Goal: Task Accomplishment & Management: Use online tool/utility

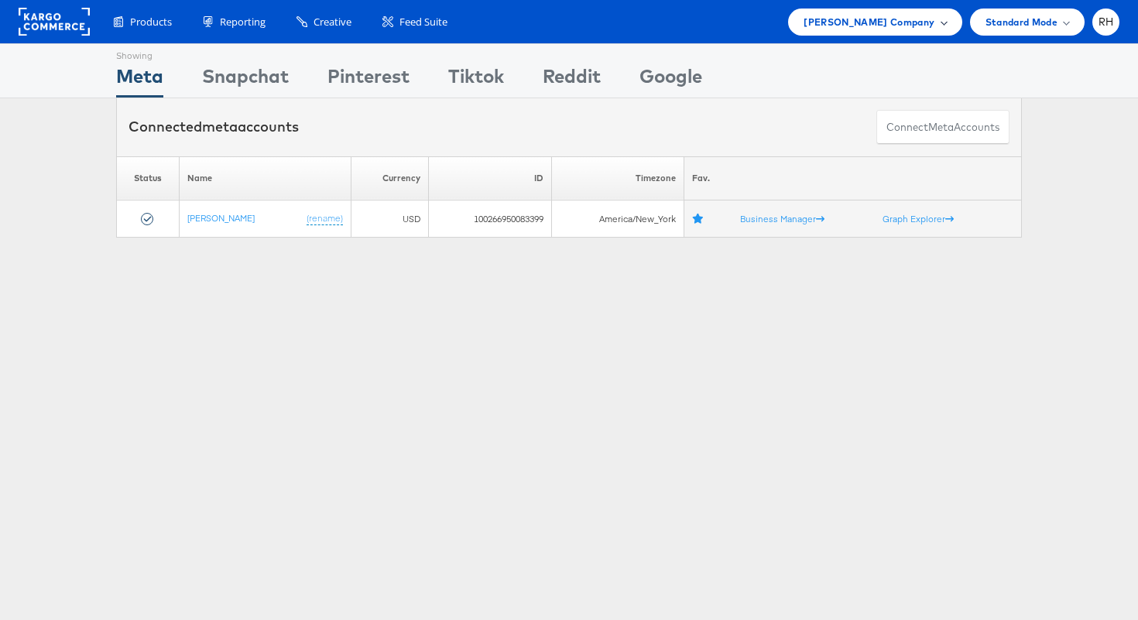
click at [884, 19] on span "[PERSON_NAME] Company" at bounding box center [868, 22] width 131 height 16
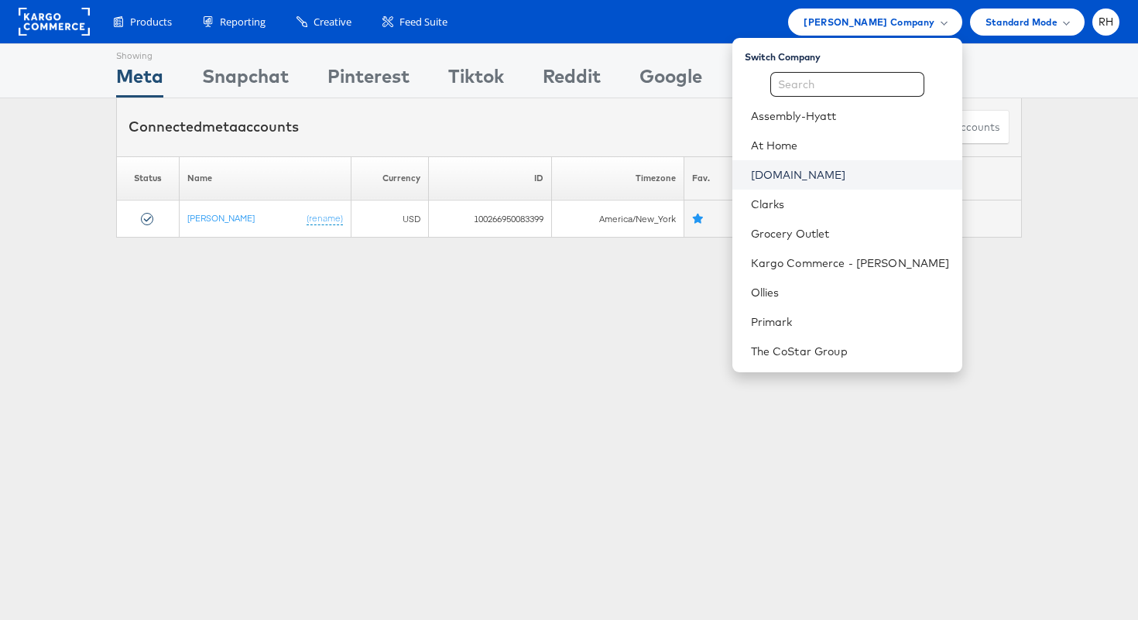
click at [844, 176] on link "[DOMAIN_NAME]" at bounding box center [850, 174] width 199 height 15
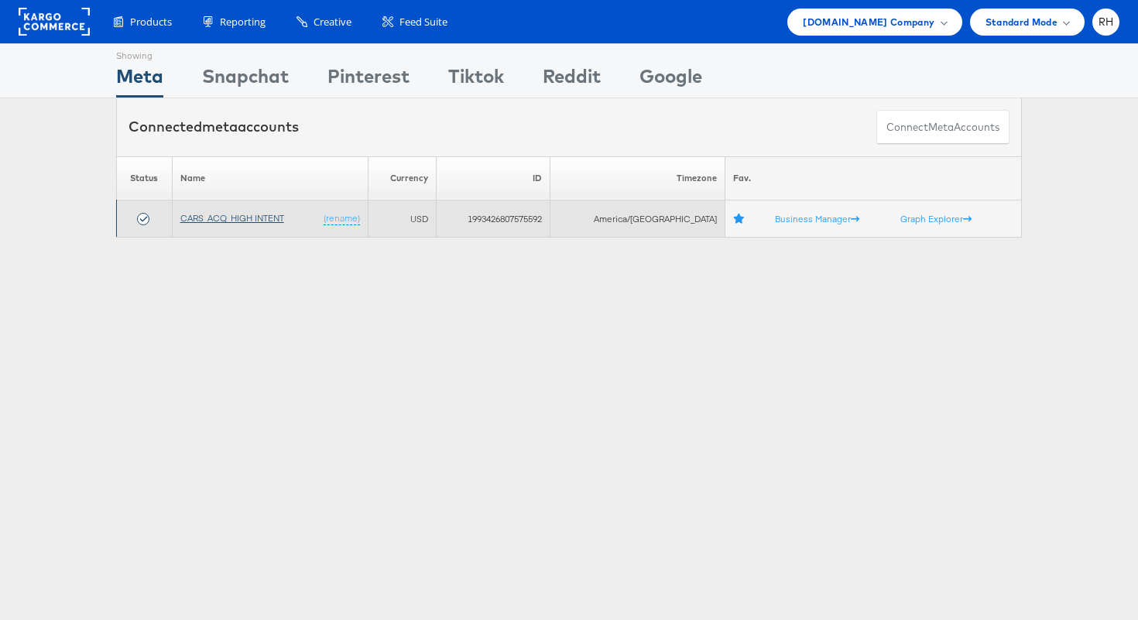
click at [247, 223] on link "CARS_ACQ_HIGH INTENT" at bounding box center [232, 218] width 104 height 12
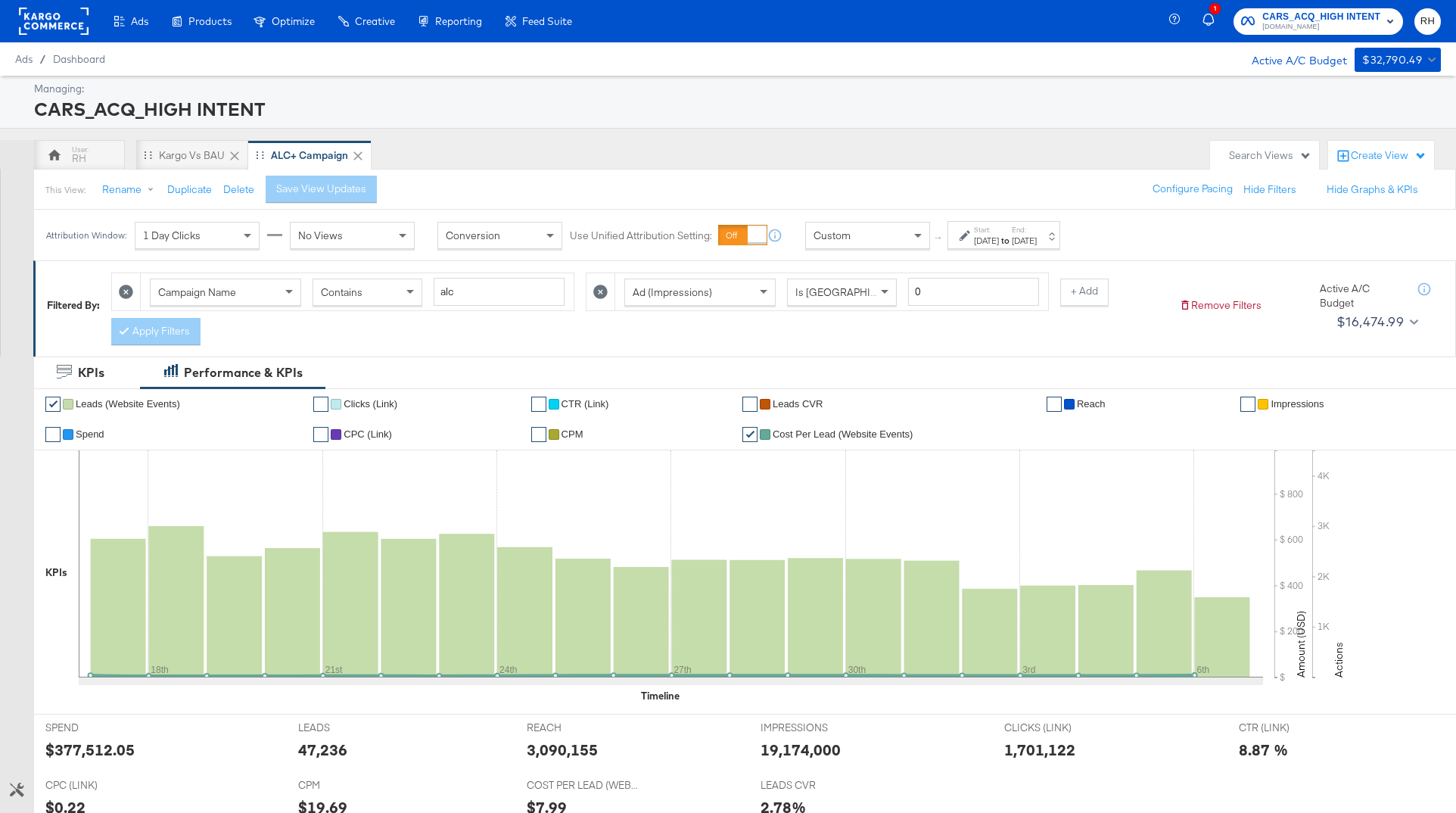
click at [1112, 19] on icon "button" at bounding box center [1210, 21] width 14 height 14
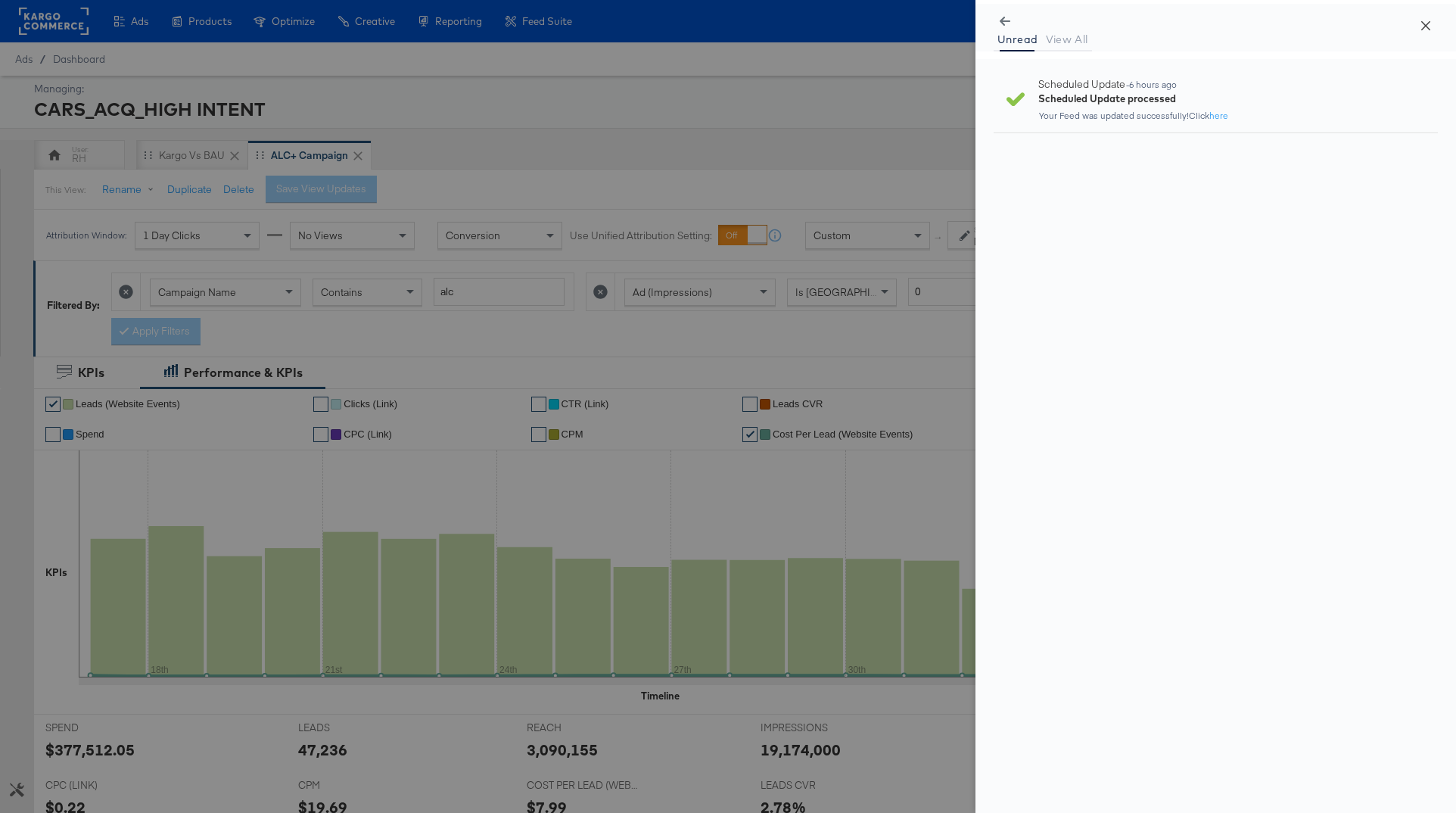
click at [1112, 25] on button "Close" at bounding box center [1426, 24] width 42 height 42
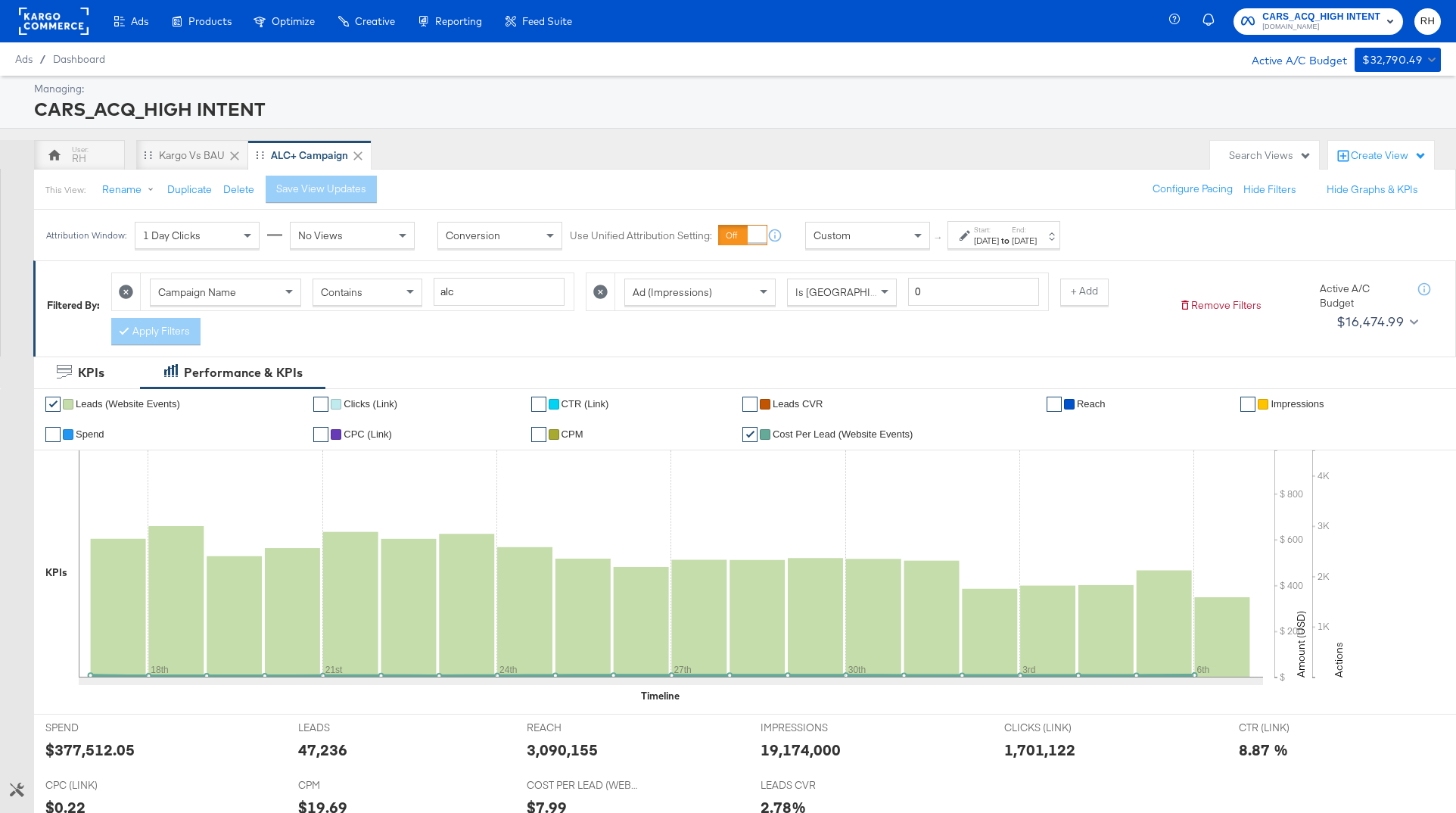
click at [1037, 239] on div "[DATE]" at bounding box center [1025, 241] width 25 height 12
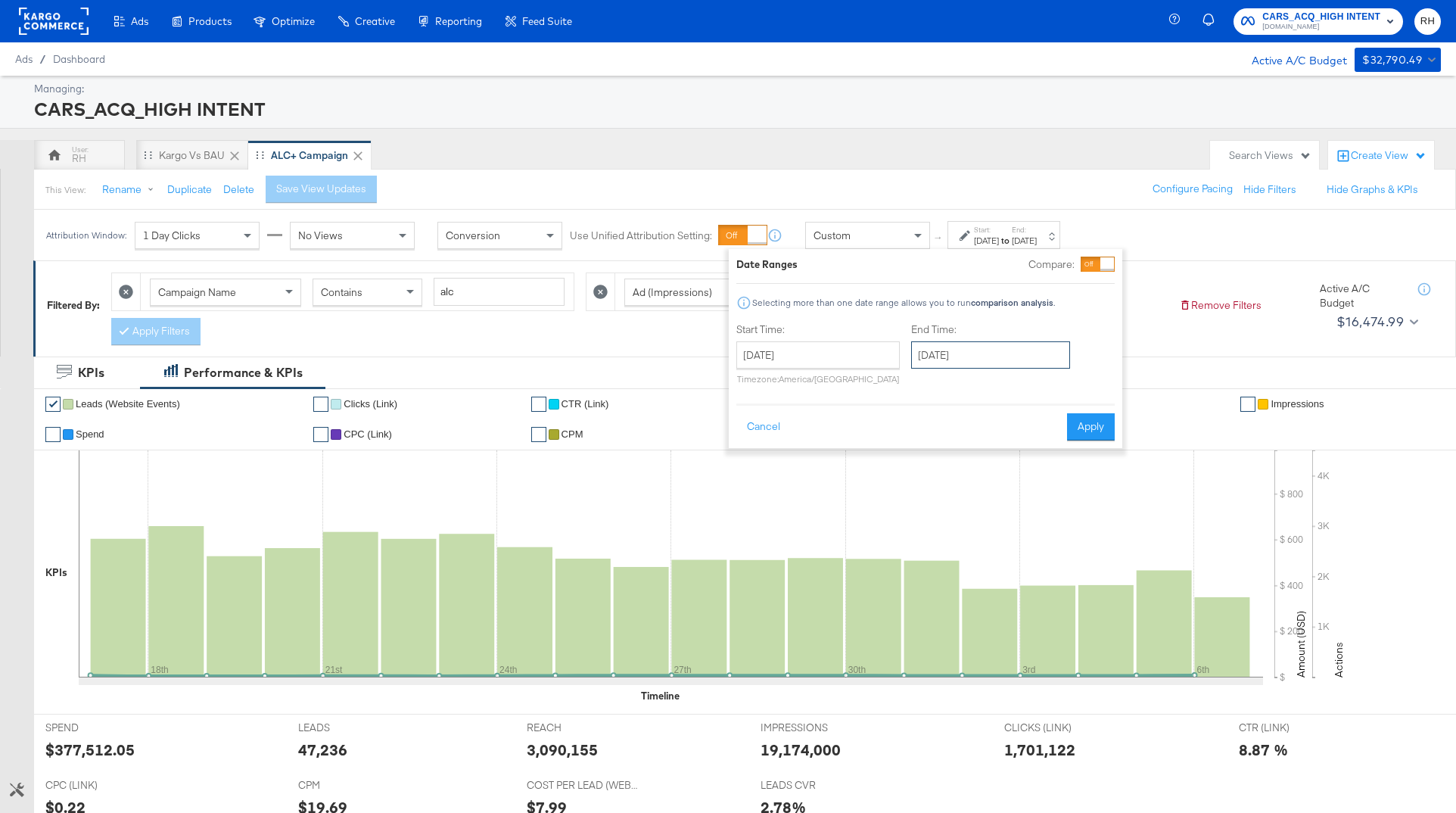
click at [973, 357] on input "[DATE]" at bounding box center [991, 355] width 159 height 27
click at [967, 455] on td "7" at bounding box center [980, 453] width 25 height 22
type input "[DATE]"
click at [1081, 431] on button "Apply" at bounding box center [1090, 428] width 48 height 27
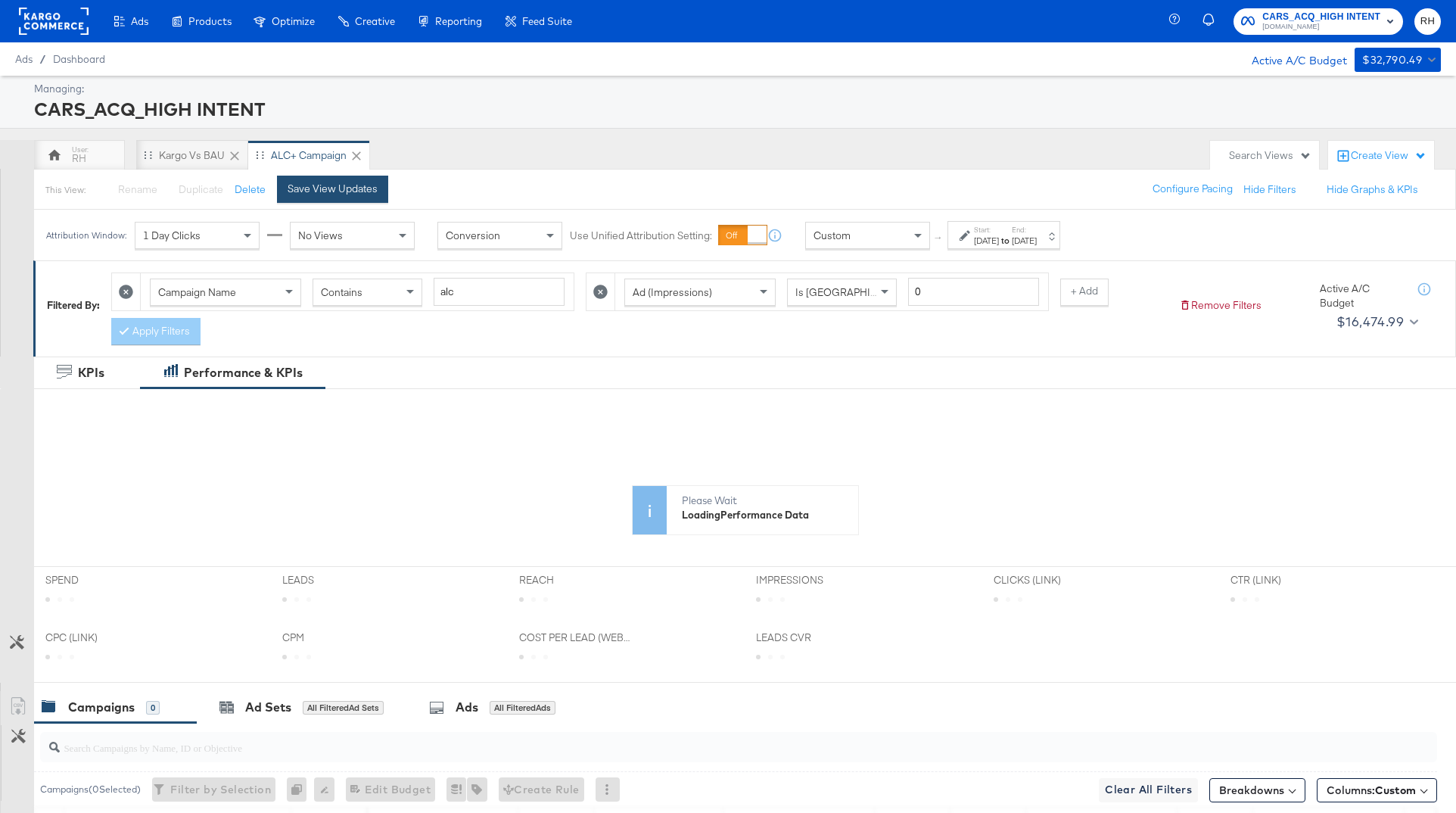
click at [307, 195] on div "Save View Updates" at bounding box center [332, 189] width 90 height 15
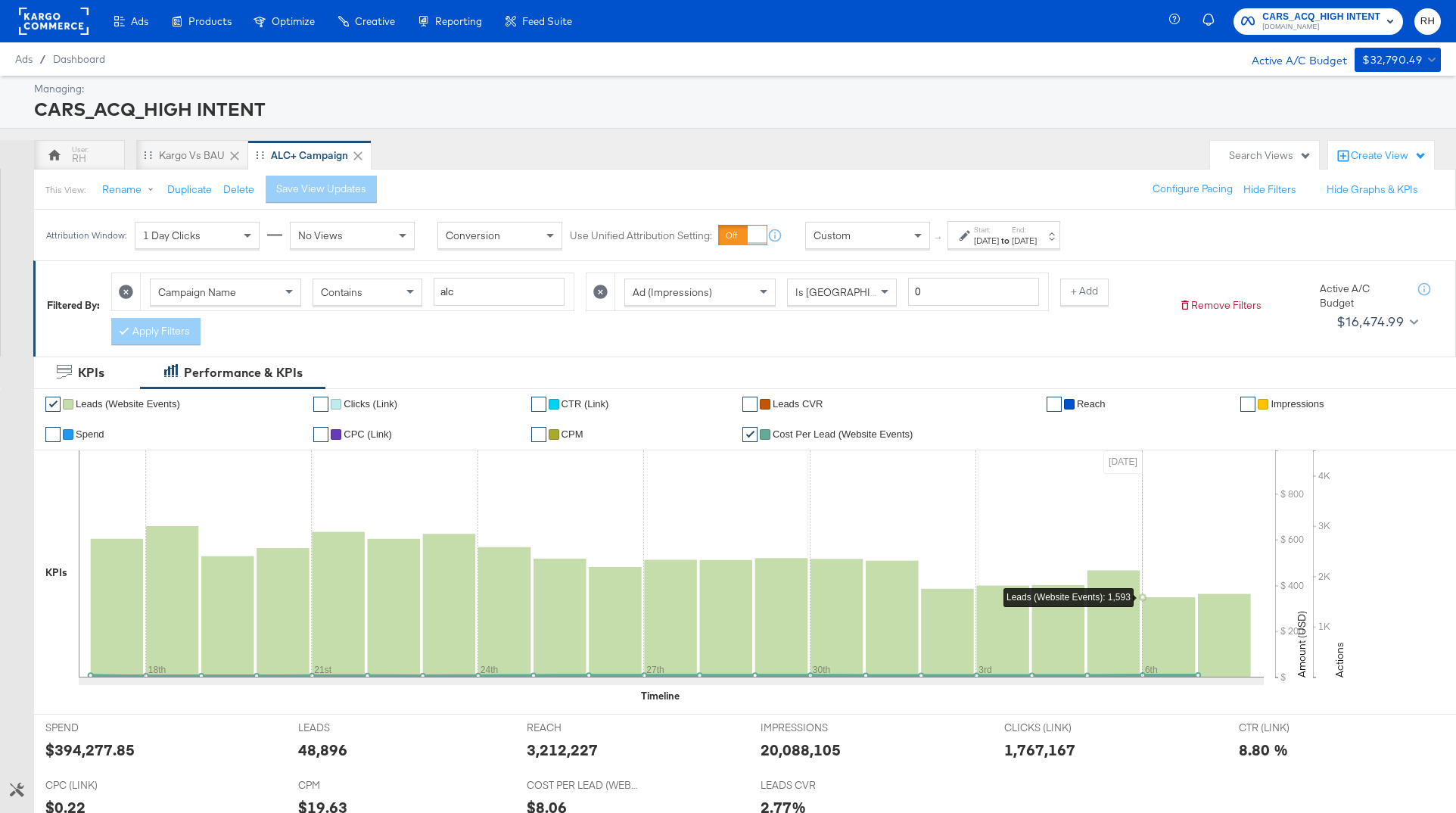
scroll to position [390, 0]
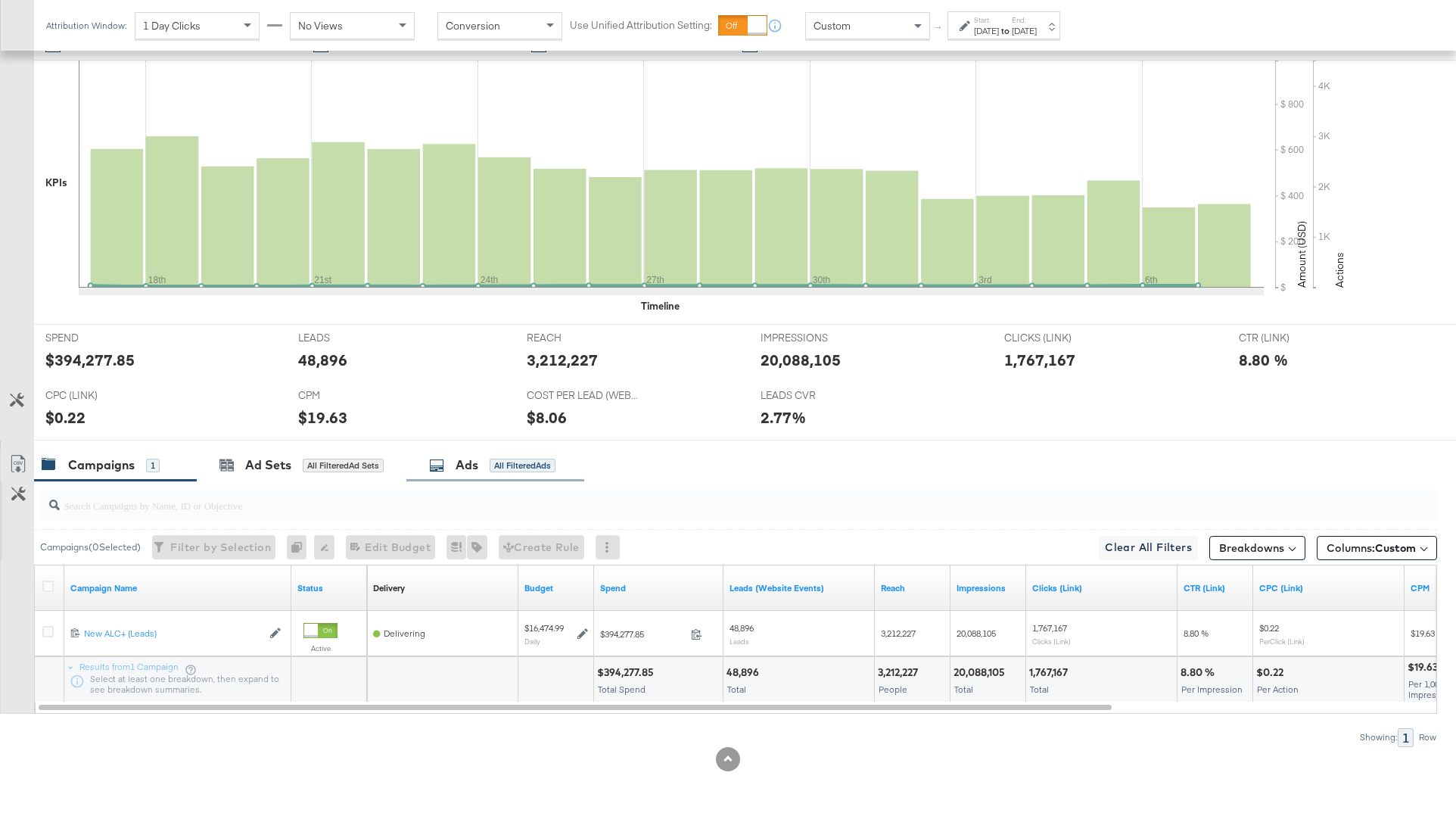
click at [545, 477] on div "Ads All Filtered Ads" at bounding box center [496, 465] width 178 height 32
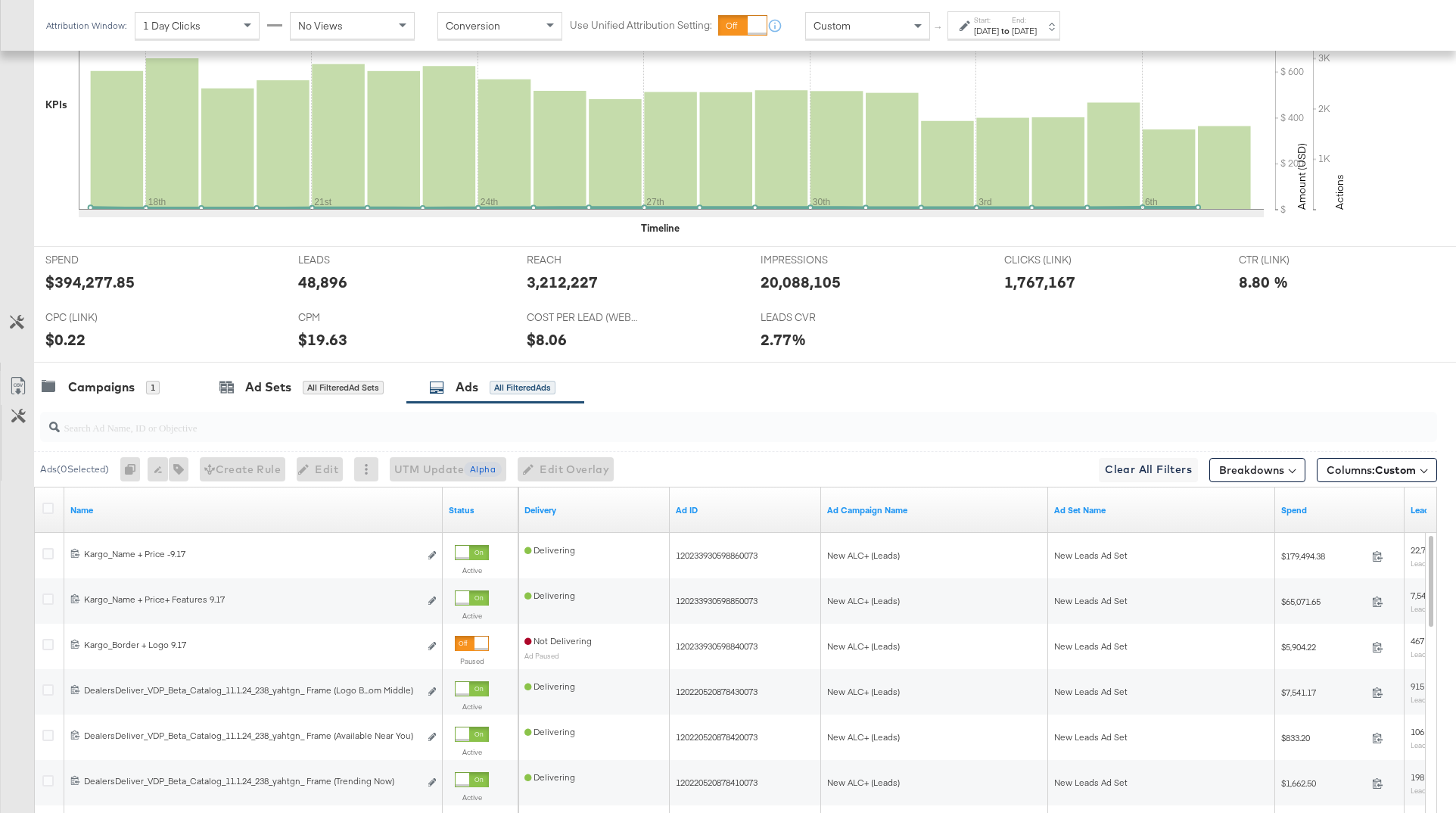
scroll to position [469, 0]
click at [1112, 471] on span "Columns: Custom" at bounding box center [1371, 469] width 89 height 15
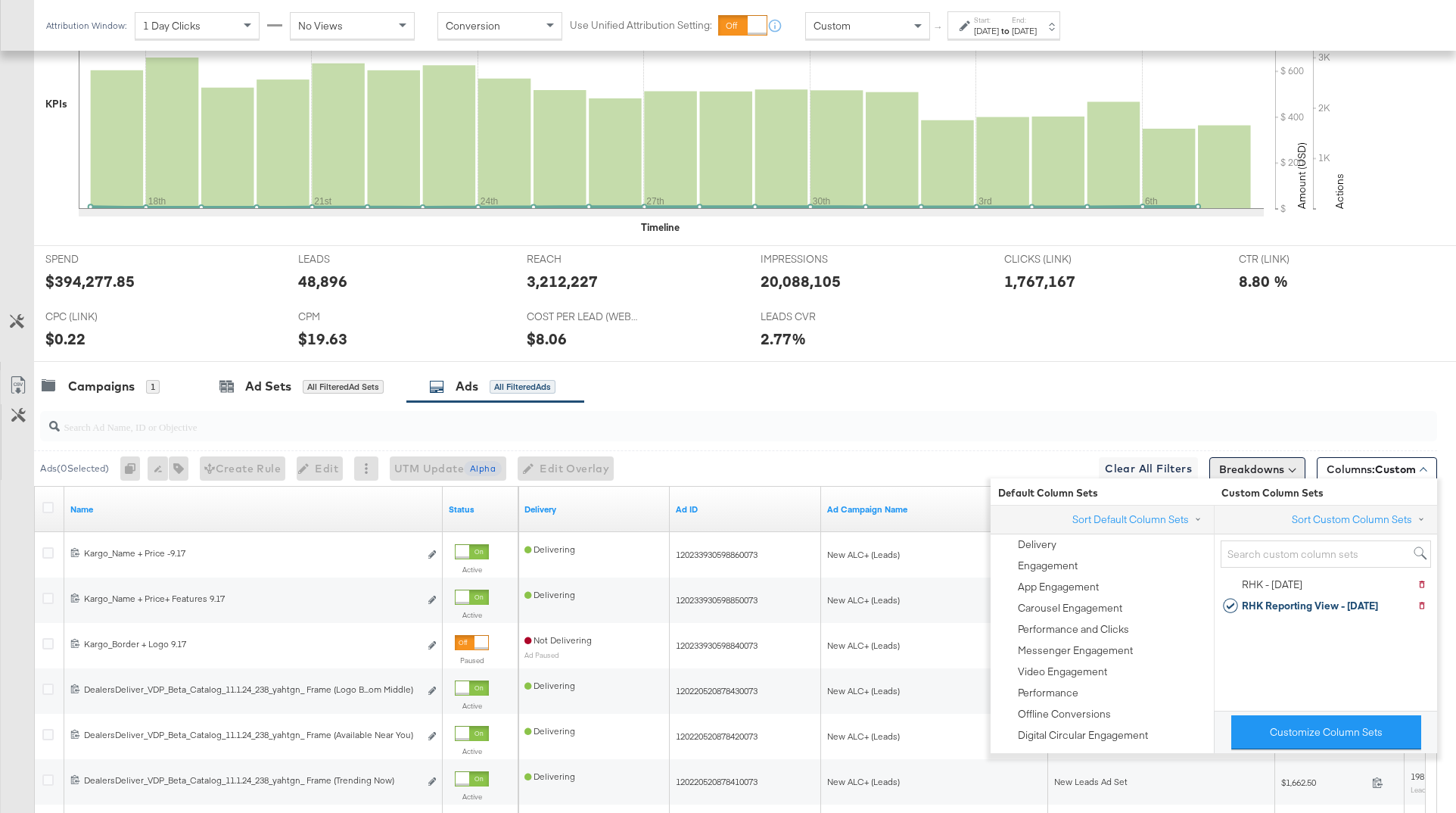
click at [1112, 467] on button "Breakdowns" at bounding box center [1257, 469] width 96 height 24
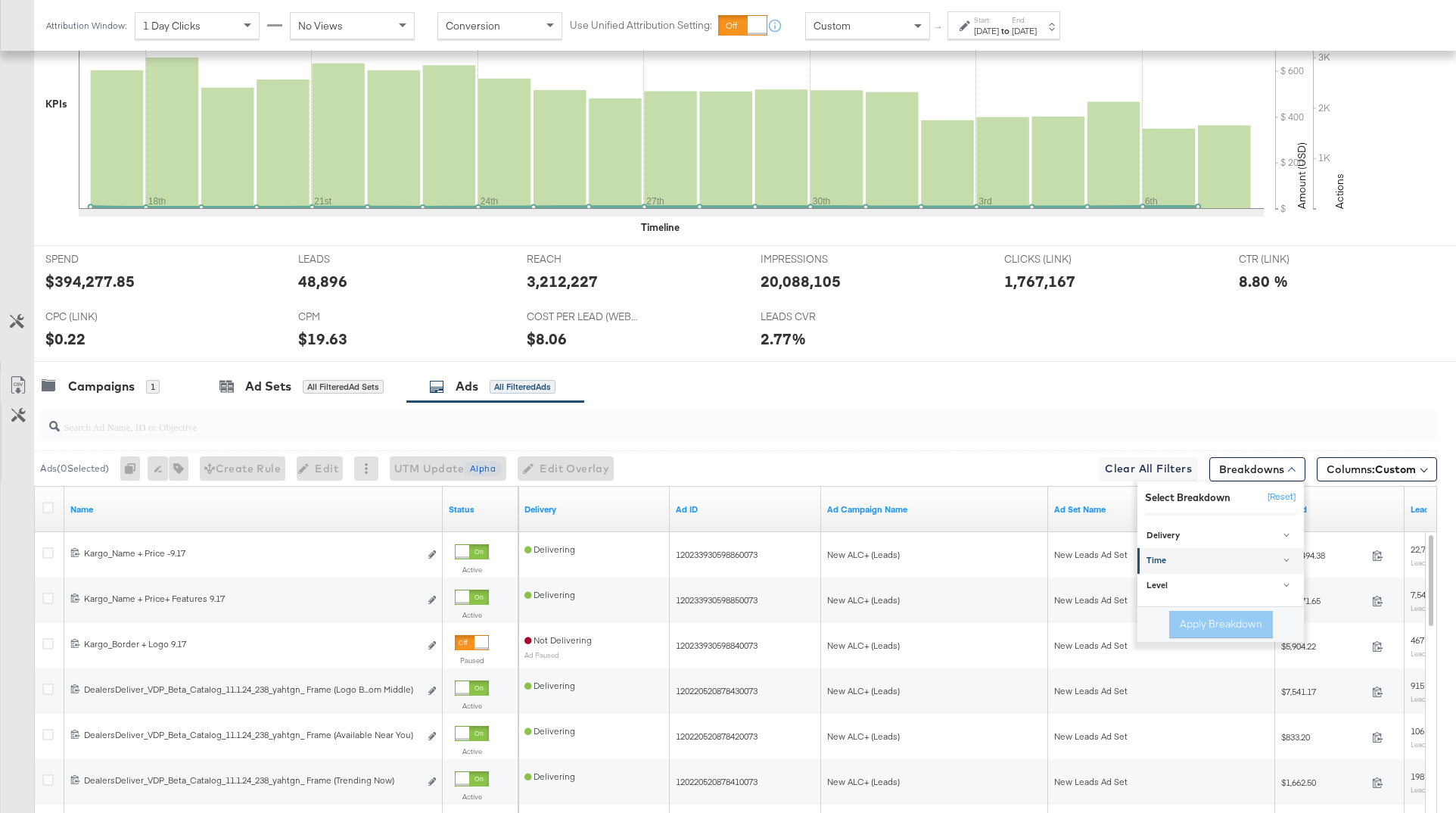
click at [1112, 559] on div "Time" at bounding box center [1222, 561] width 151 height 12
click at [1112, 595] on div "Day" at bounding box center [1222, 598] width 164 height 15
click at [1112, 606] on button "Apply Breakdown" at bounding box center [1221, 702] width 104 height 27
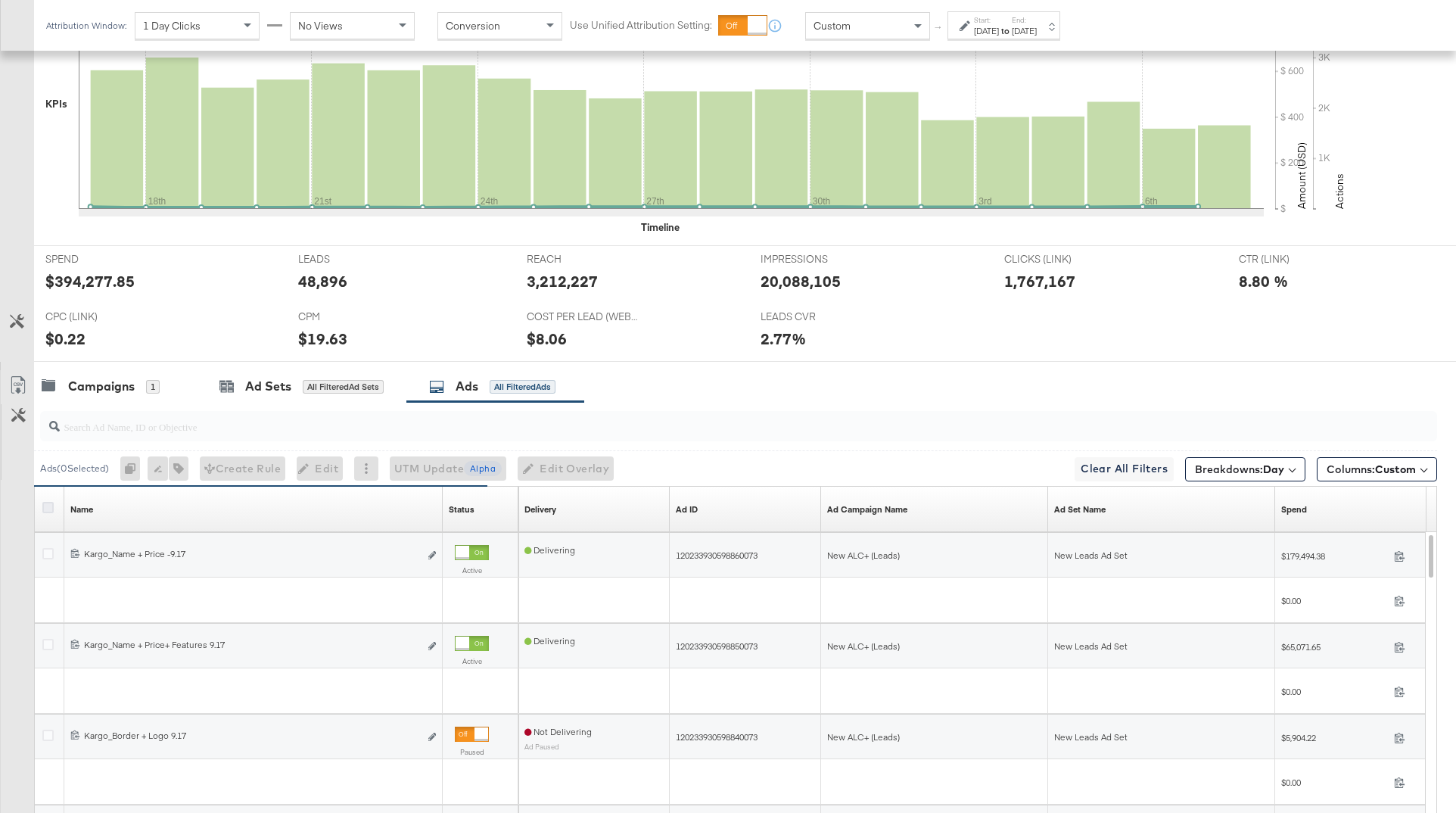
click at [52, 506] on icon at bounding box center [48, 508] width 12 height 12
click at [0, 0] on input "checkbox" at bounding box center [0, 0] width 0 height 0
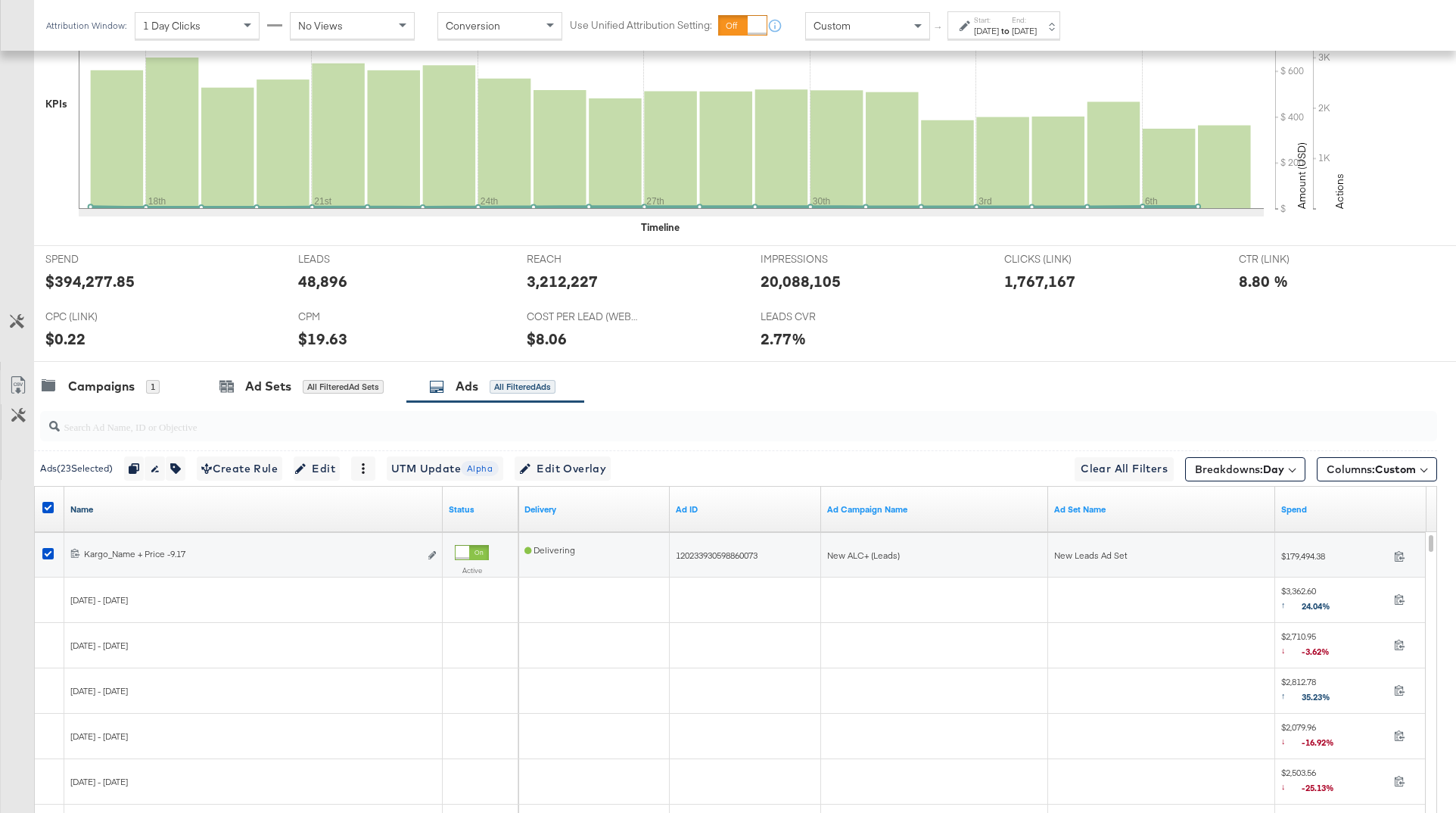
click at [125, 511] on link "Name" at bounding box center [253, 510] width 367 height 12
click at [115, 506] on link "Name ↓" at bounding box center [253, 510] width 367 height 12
click at [20, 384] on icon at bounding box center [18, 385] width 19 height 19
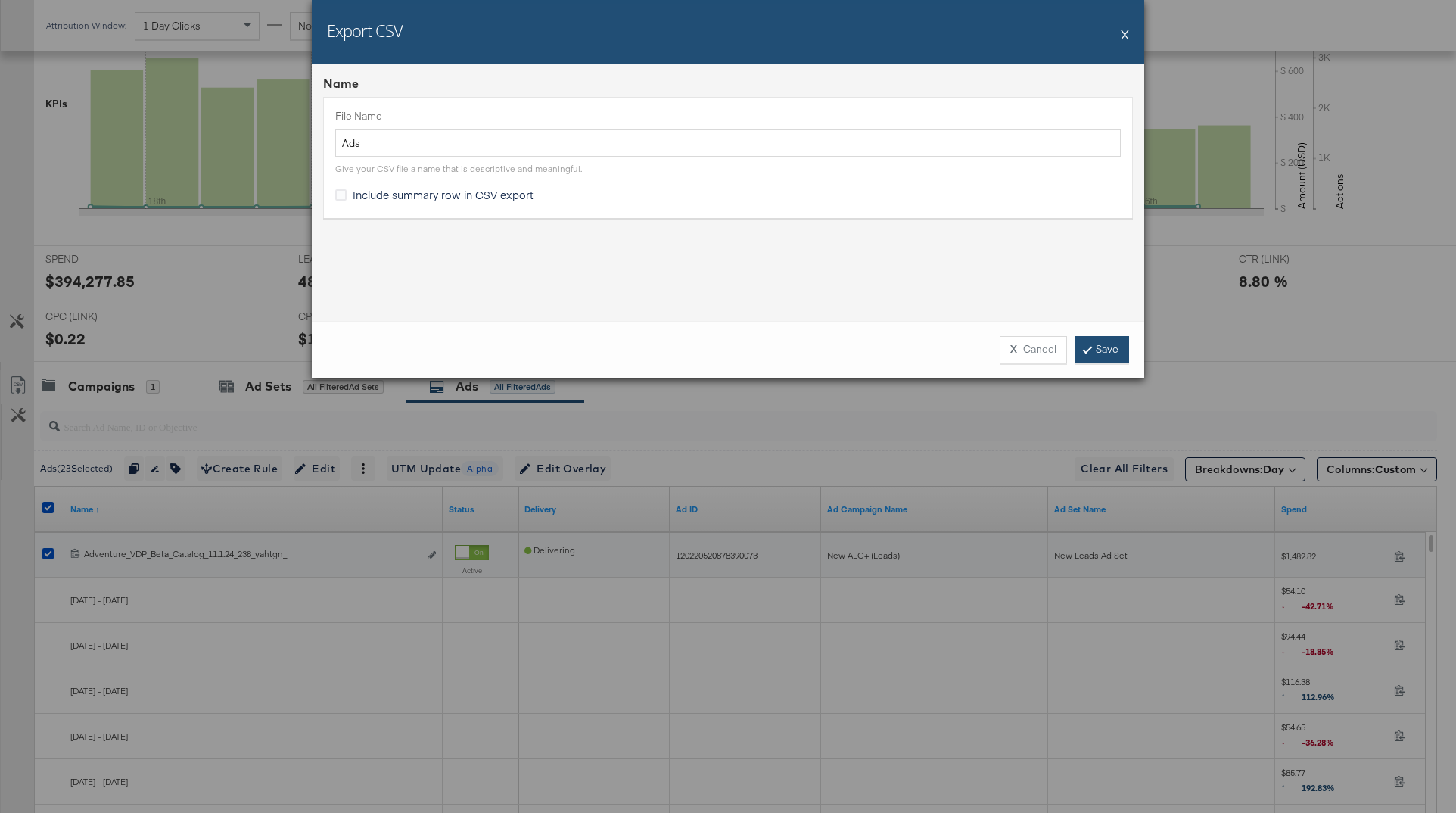
click at [1093, 343] on link "Save" at bounding box center [1102, 350] width 55 height 27
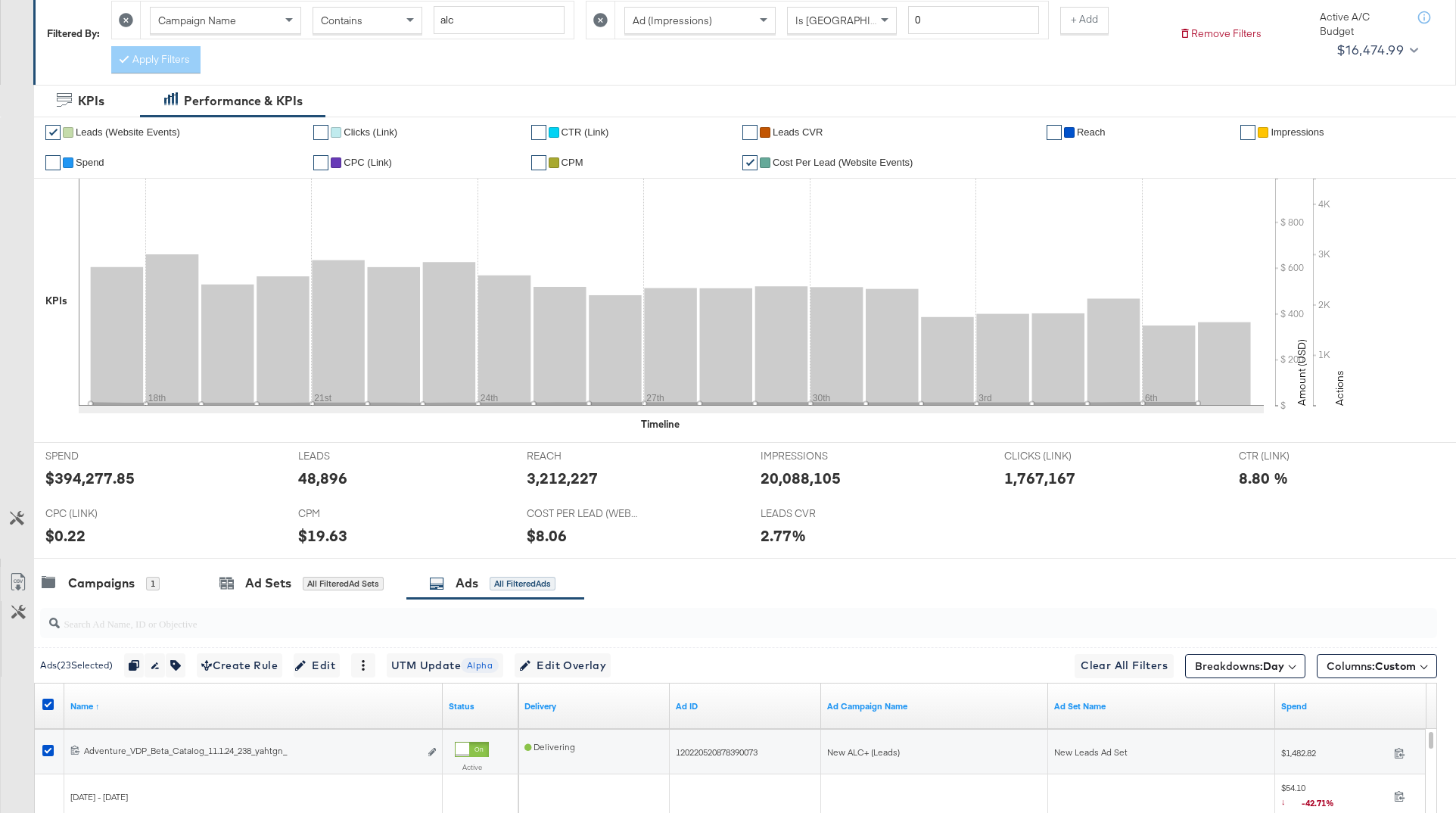
scroll to position [0, 0]
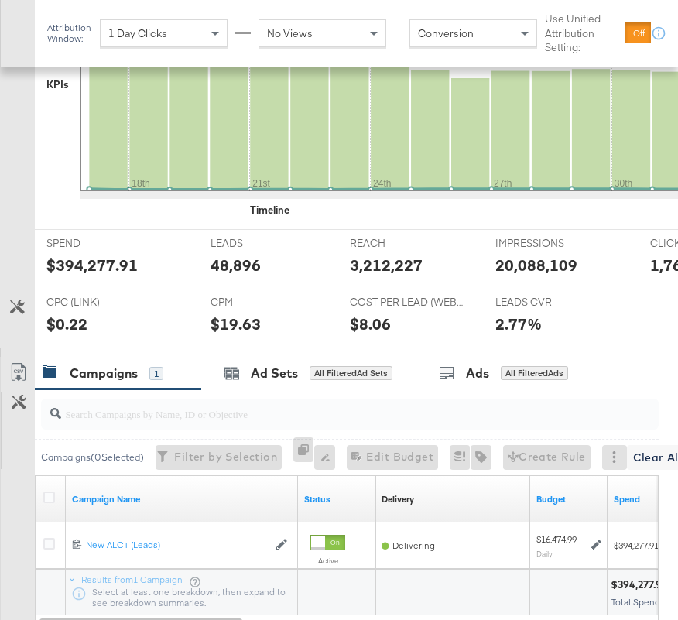
scroll to position [572, 0]
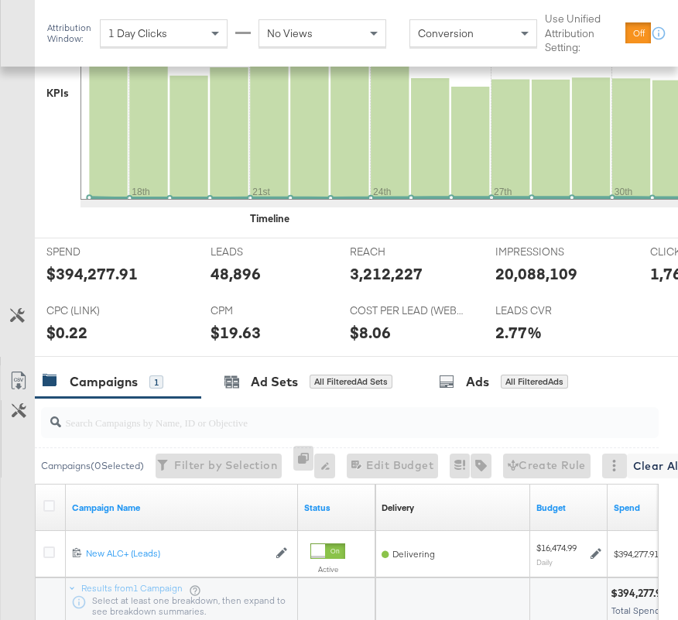
click at [367, 278] on div "3,212,227" at bounding box center [386, 273] width 73 height 22
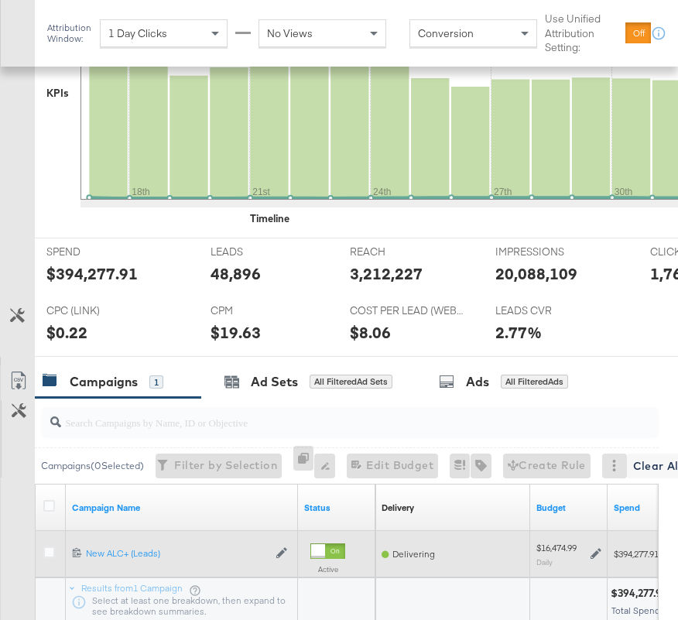
click at [495, 555] on div "Delivering" at bounding box center [453, 554] width 142 height 12
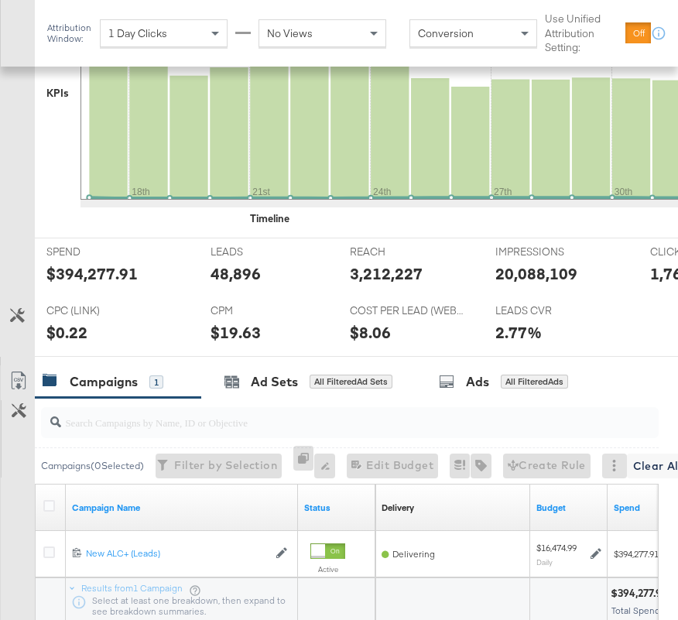
click at [525, 323] on div "2.77%" at bounding box center [518, 332] width 46 height 22
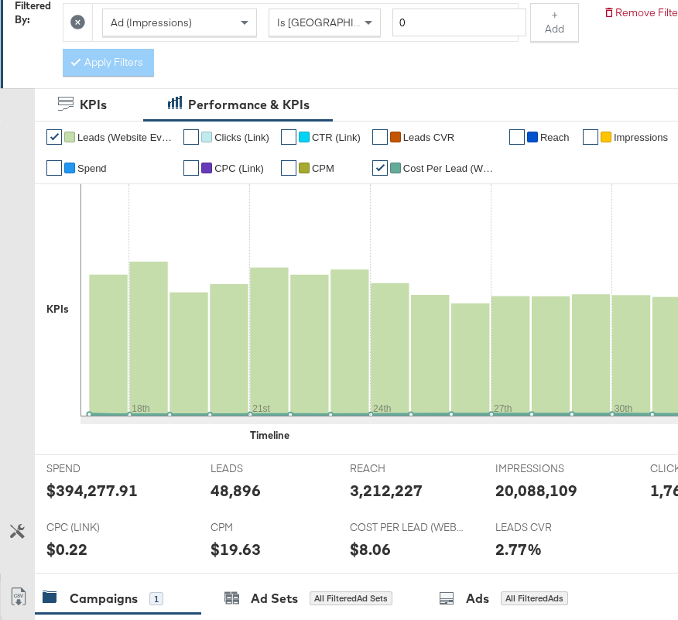
scroll to position [0, 0]
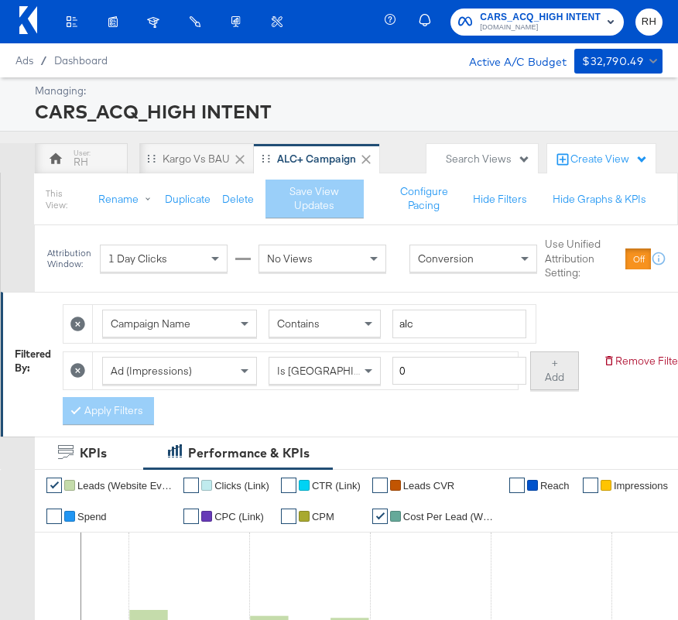
click at [561, 378] on button "+ Add" at bounding box center [554, 370] width 49 height 39
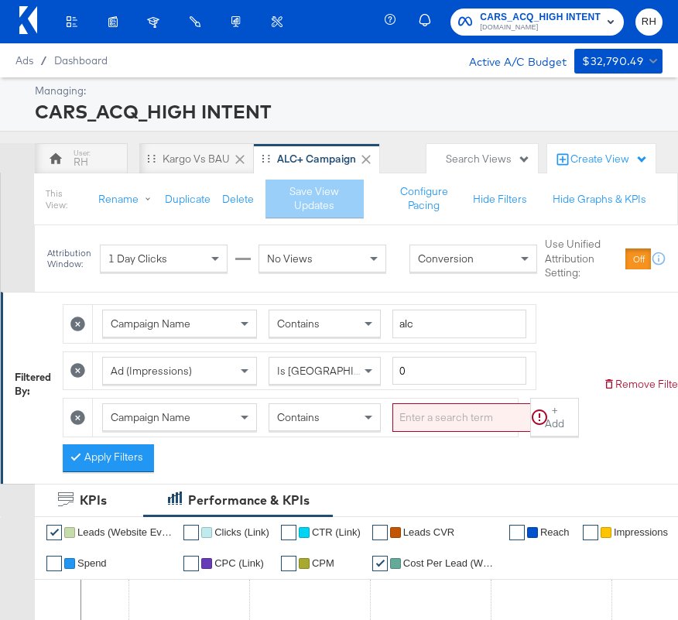
click at [228, 423] on div "Campaign Name" at bounding box center [179, 417] width 153 height 26
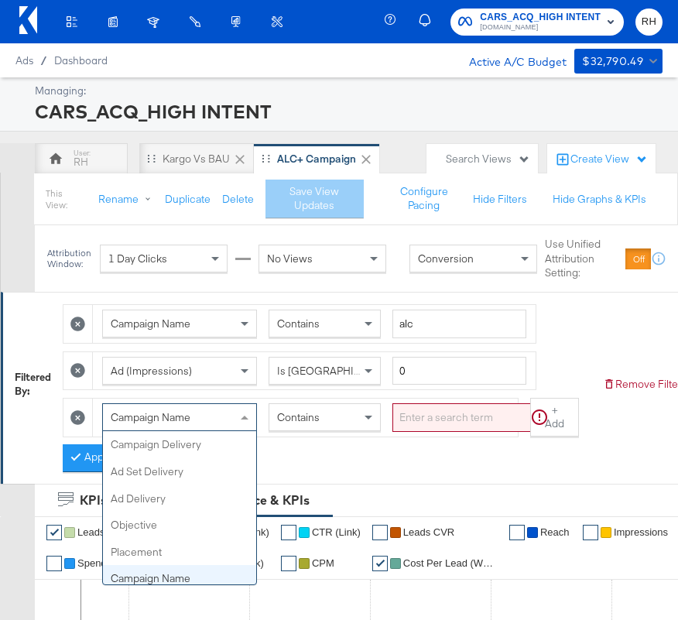
scroll to position [134, 0]
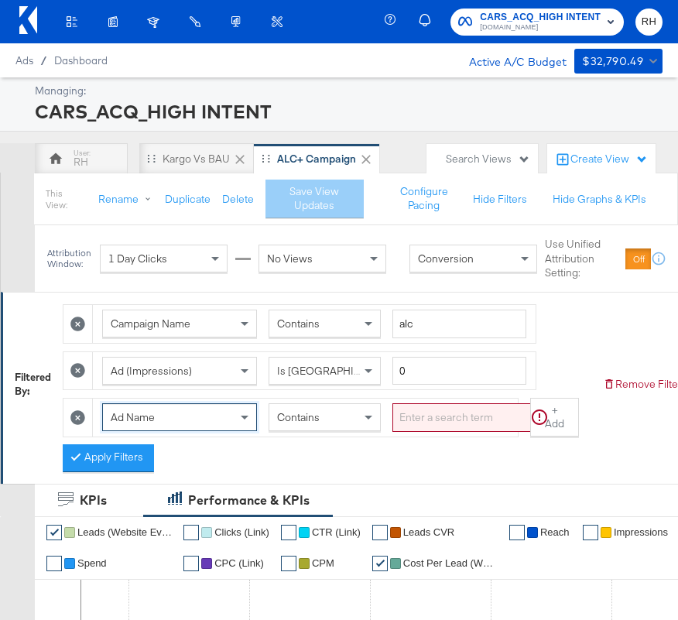
click at [313, 424] on span "Contains" at bounding box center [298, 417] width 43 height 14
click at [411, 431] on input "search" at bounding box center [471, 417] width 159 height 29
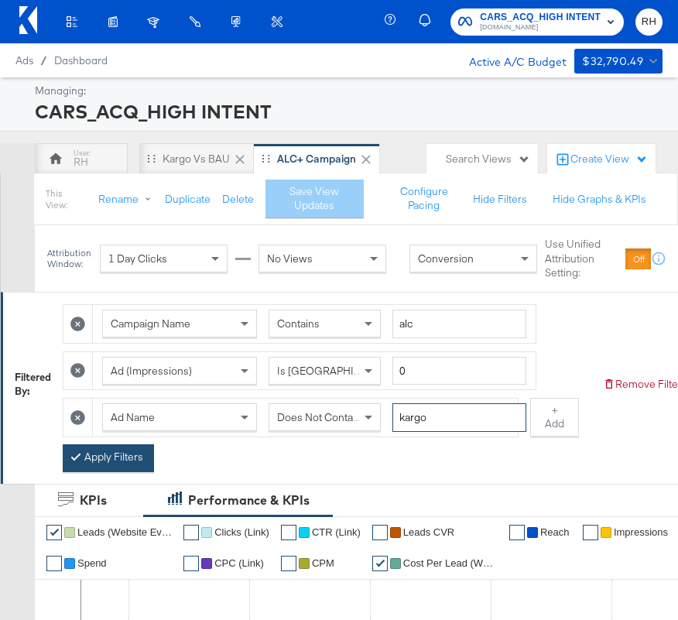
type input "kargo"
click at [98, 458] on button "Apply Filters" at bounding box center [108, 458] width 91 height 28
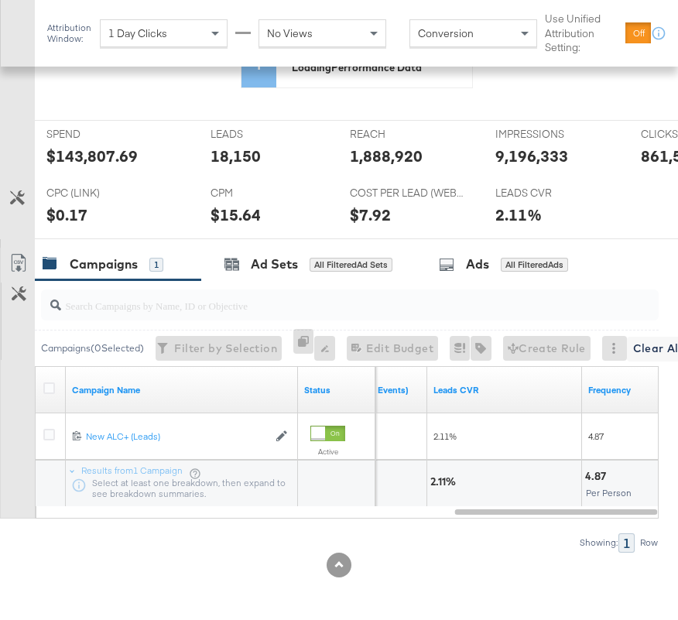
scroll to position [736, 0]
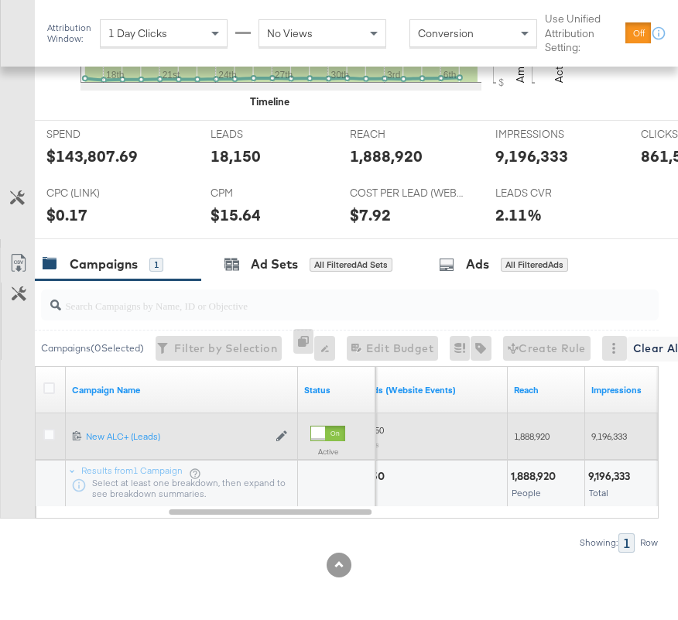
click at [531, 436] on span "1,888,920" at bounding box center [532, 436] width 36 height 12
copy span "1,888,920"
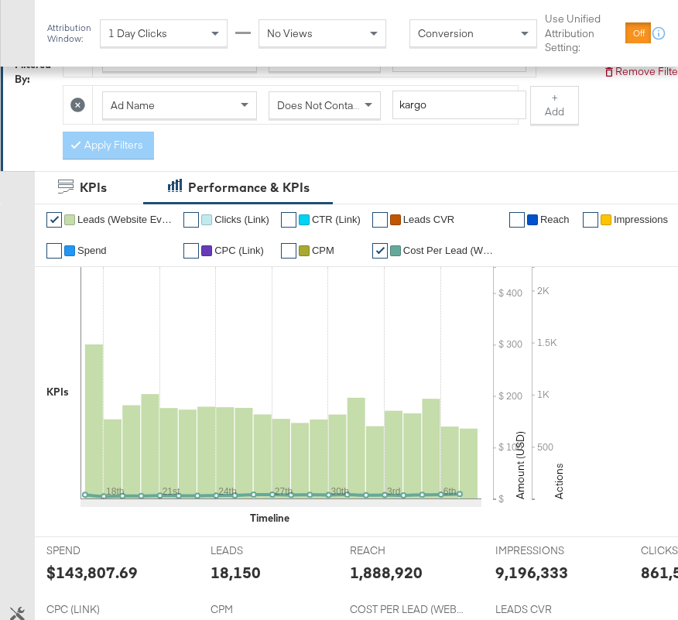
scroll to position [283, 0]
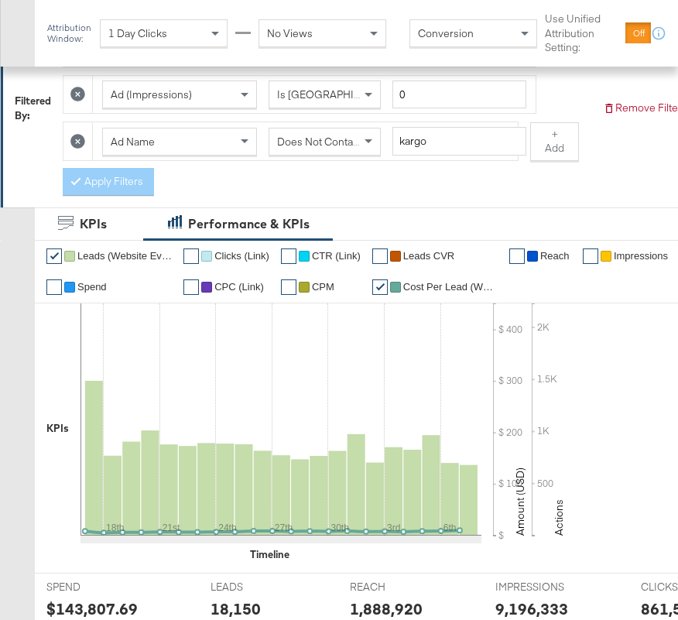
click at [286, 143] on span "Does Not Contain" at bounding box center [319, 142] width 84 height 14
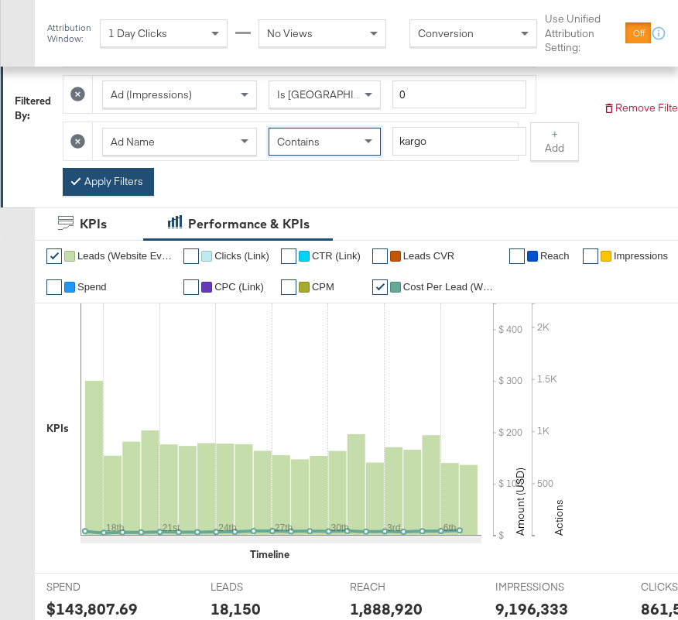
click at [136, 184] on button "Apply Filters" at bounding box center [108, 182] width 91 height 28
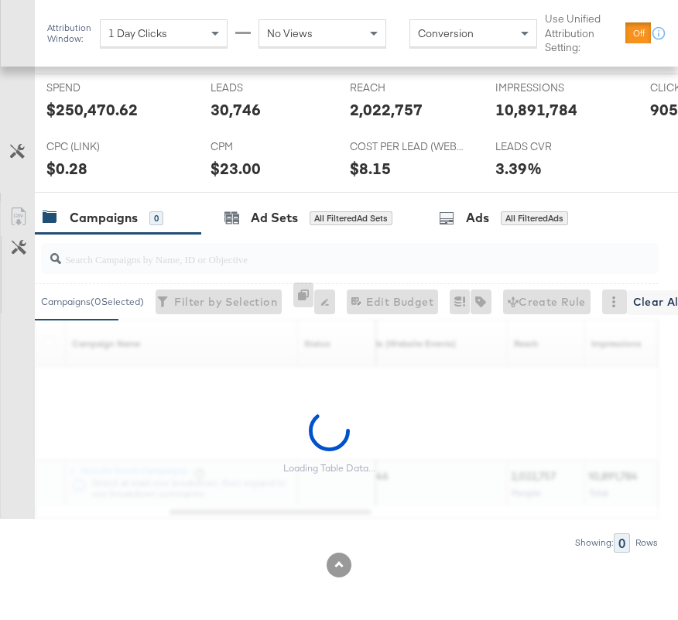
scroll to position [736, 0]
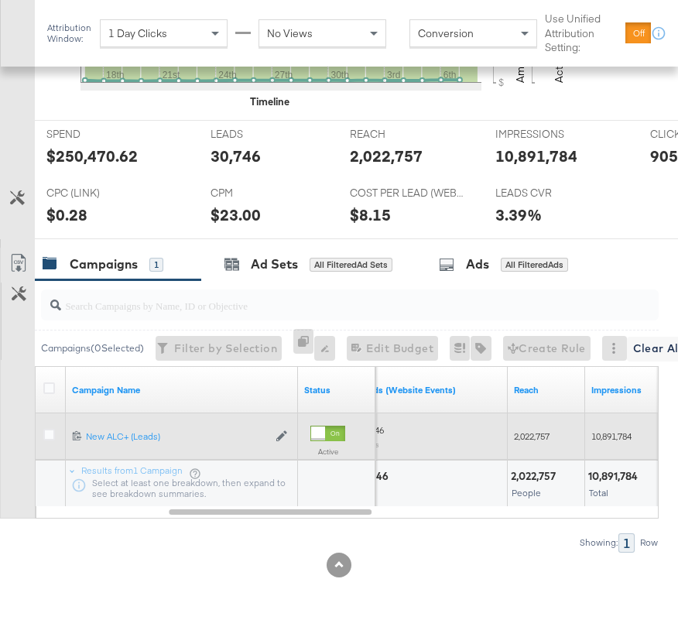
click at [538, 433] on span "2,022,757" at bounding box center [532, 436] width 36 height 12
copy span "2,022,757"
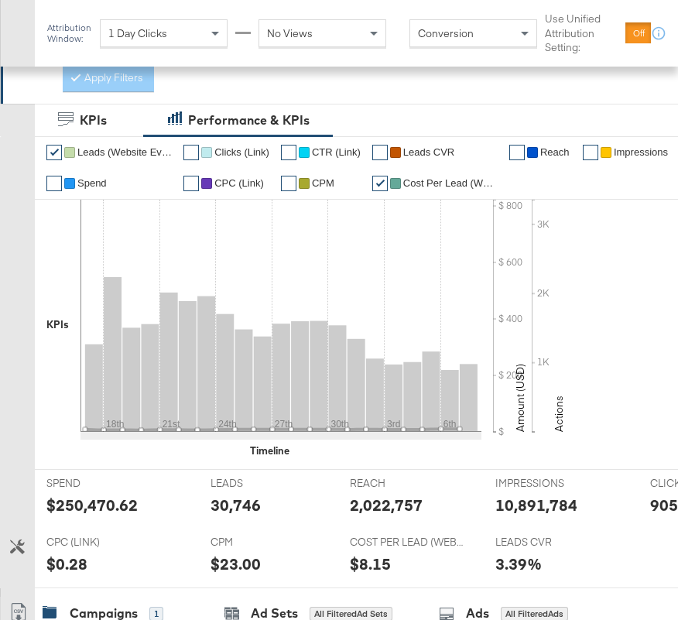
scroll to position [303, 0]
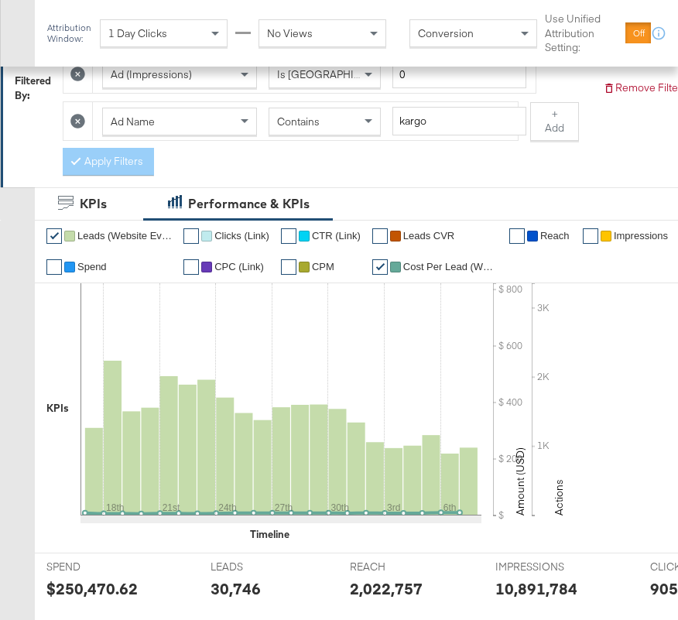
click at [296, 123] on span "Contains" at bounding box center [298, 122] width 43 height 14
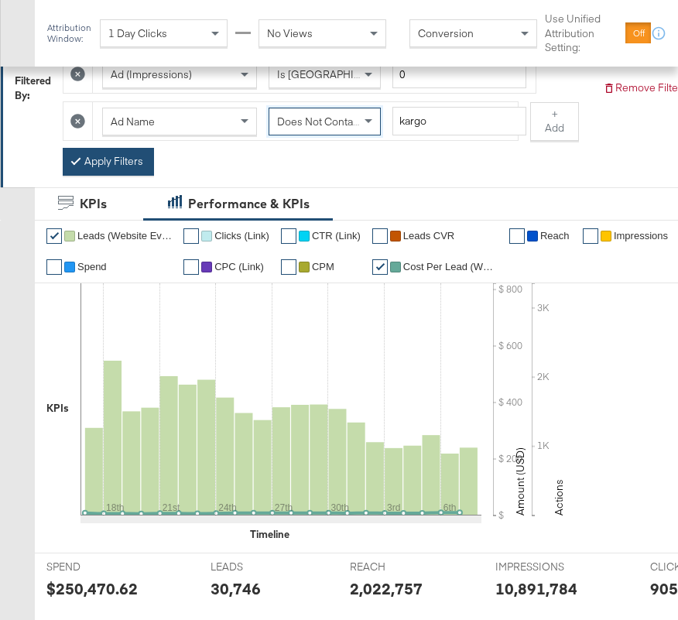
click at [111, 163] on button "Apply Filters" at bounding box center [108, 162] width 91 height 28
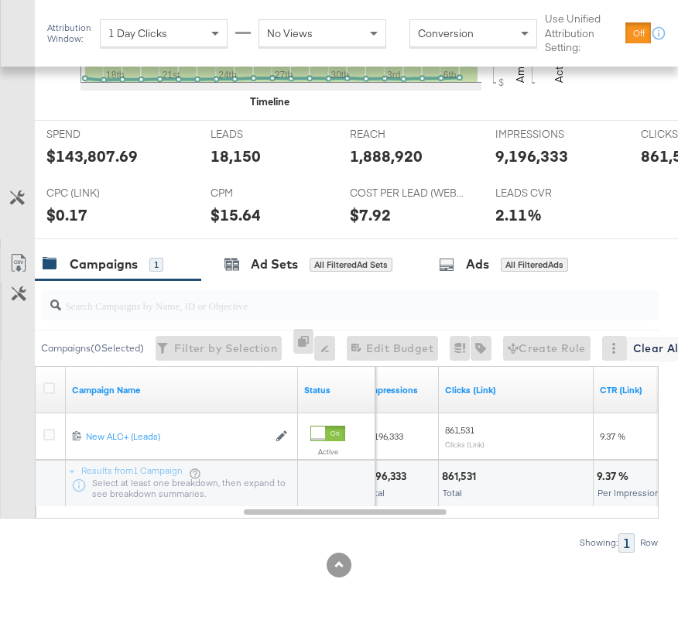
scroll to position [735, 0]
